Goal: Task Accomplishment & Management: Use online tool/utility

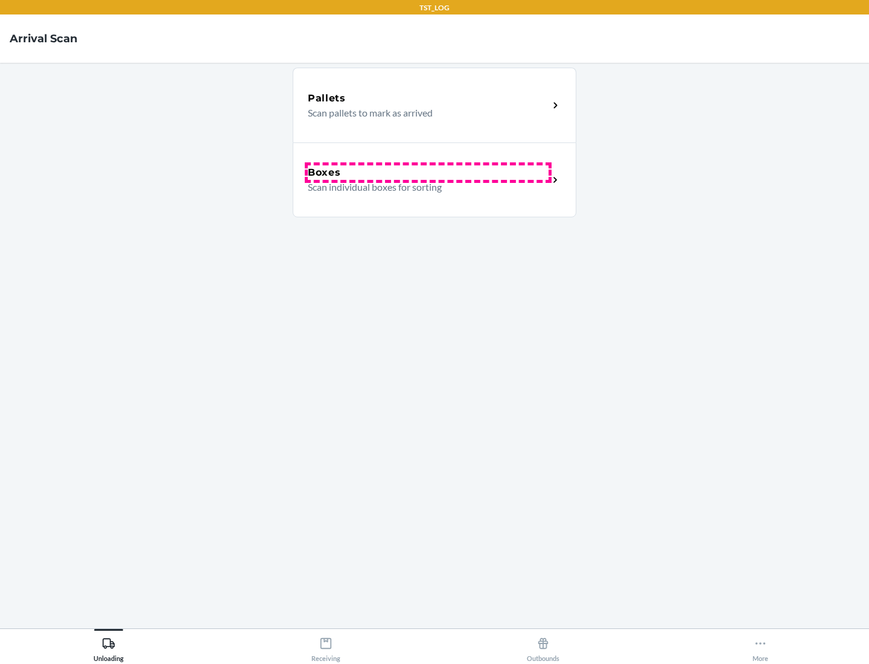
click at [428, 173] on div "Boxes" at bounding box center [428, 172] width 241 height 14
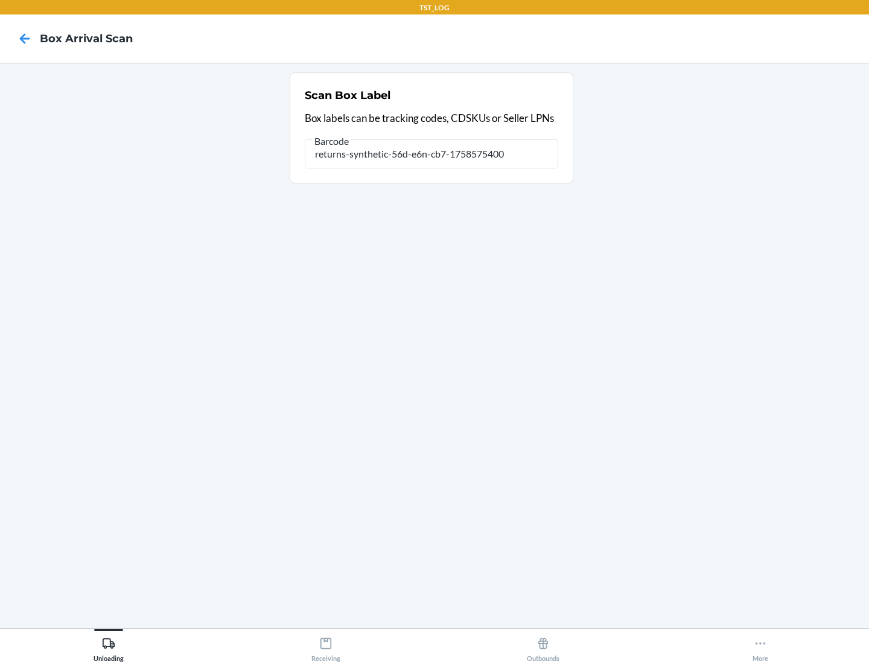
type input "returns-synthetic-56d-e6n-cb7-1758575400"
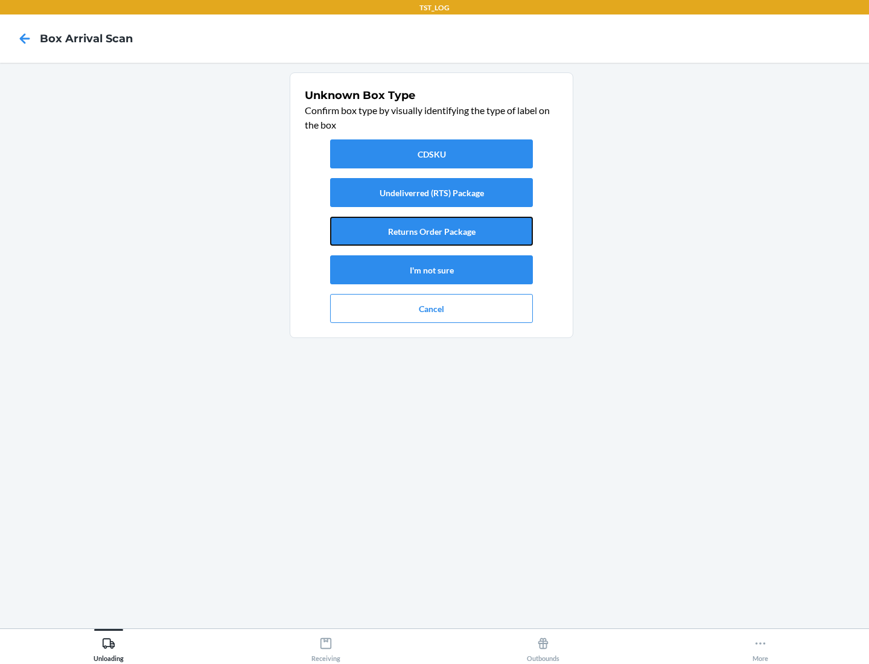
click at [431, 231] on button "Returns Order Package" at bounding box center [431, 231] width 203 height 29
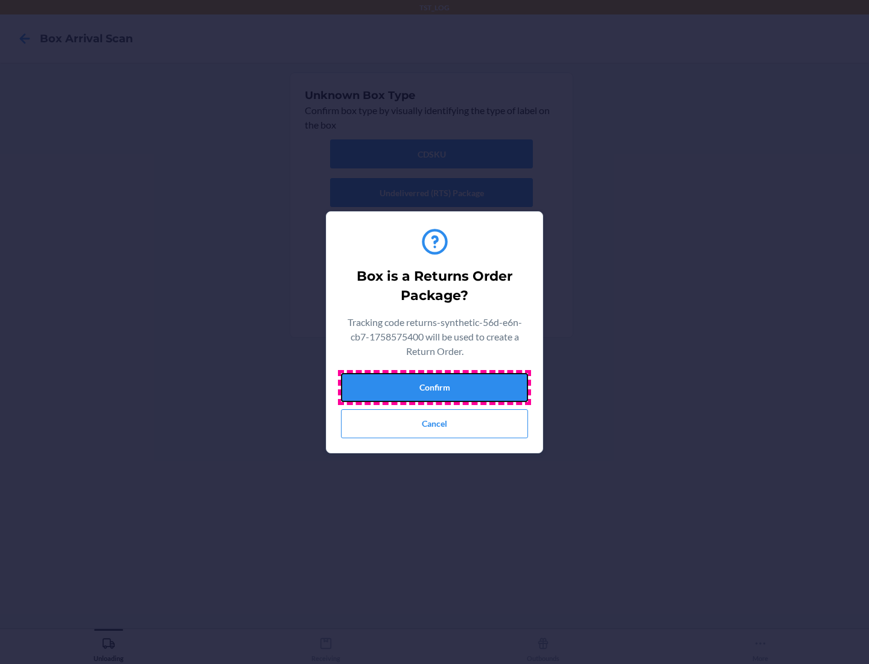
click at [434, 387] on button "Confirm" at bounding box center [434, 387] width 187 height 29
